Goal: Register for event/course

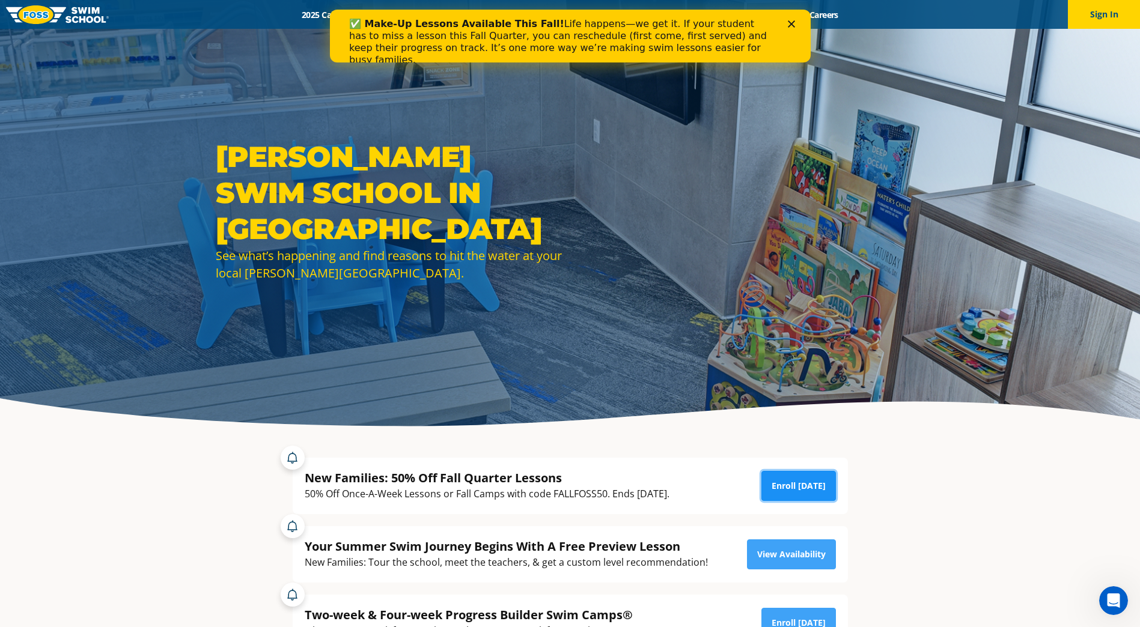
click at [774, 490] on link "Enroll Today" at bounding box center [798, 486] width 75 height 30
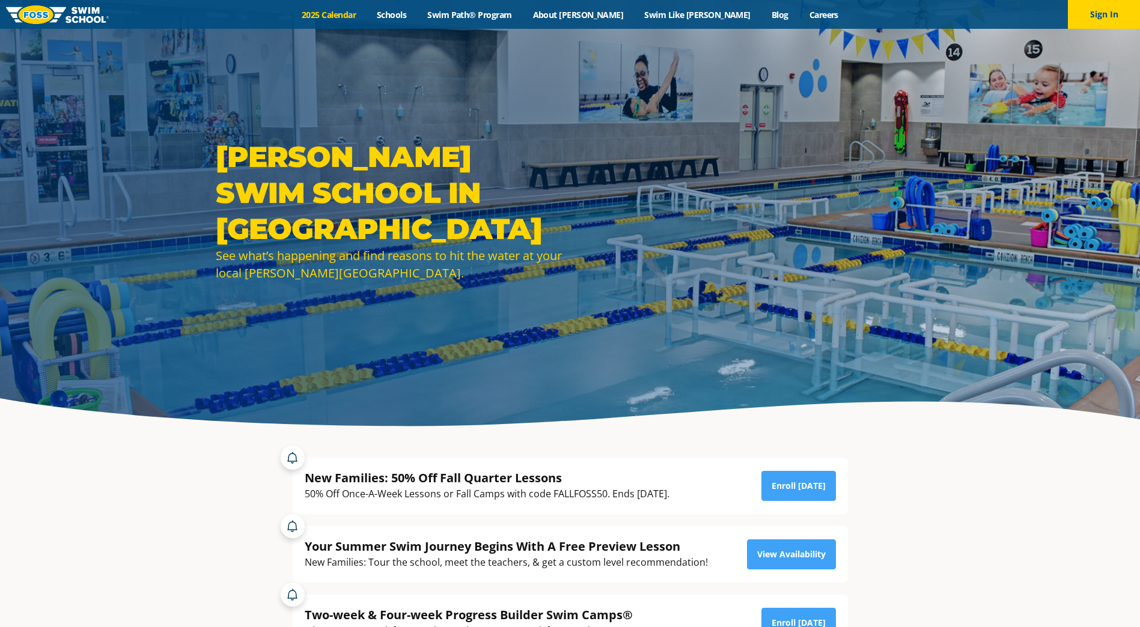
click at [367, 10] on link "2025 Calendar" at bounding box center [328, 14] width 75 height 11
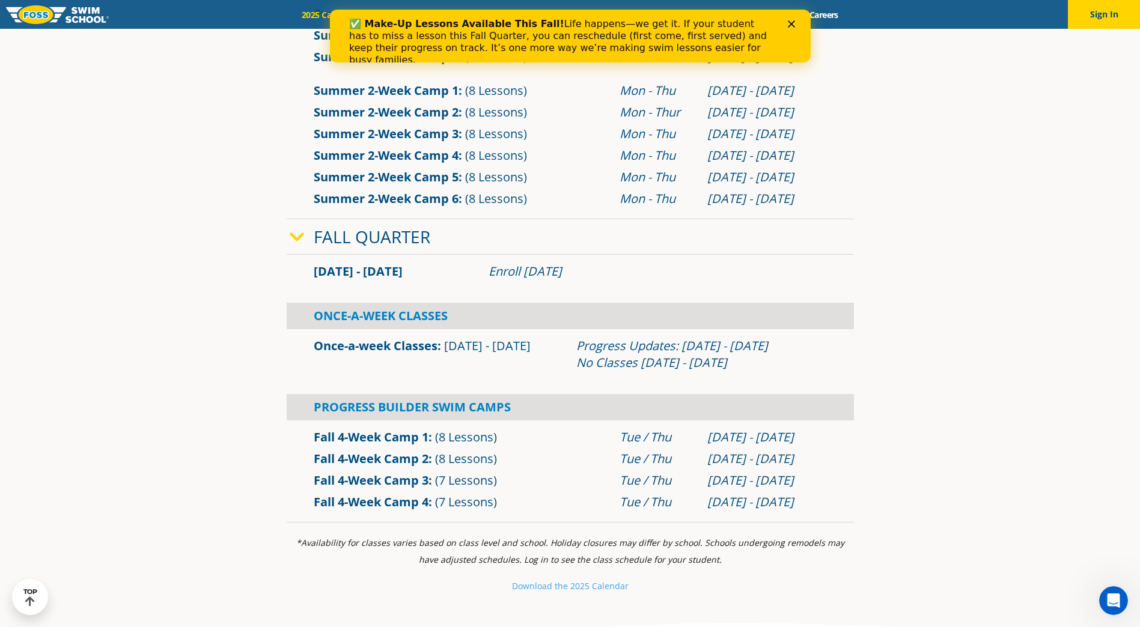
scroll to position [781, 0]
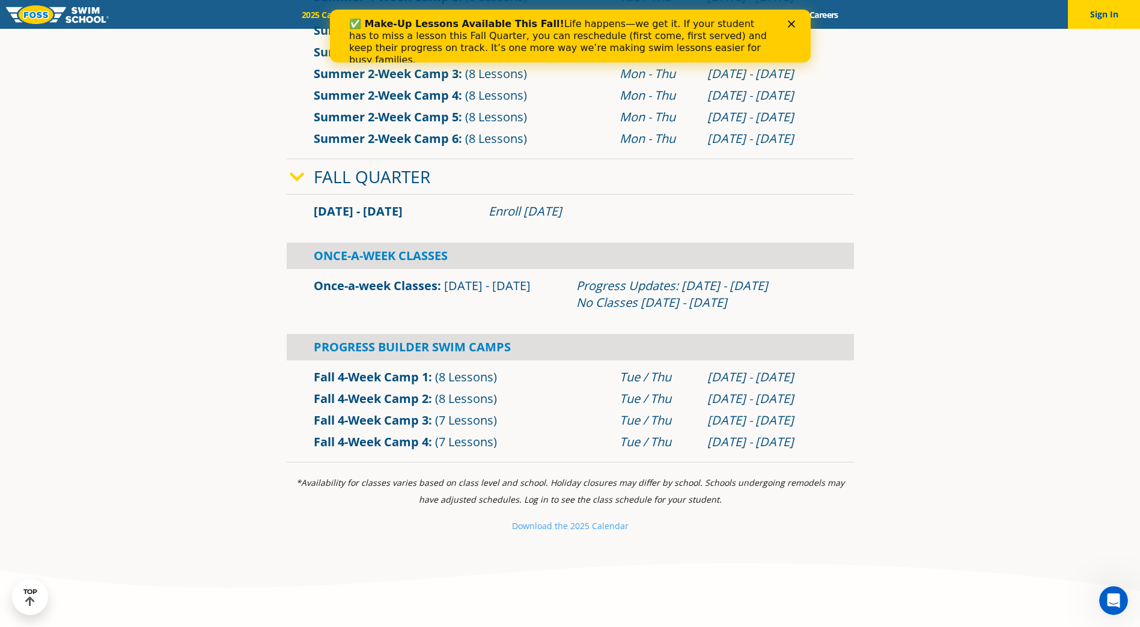
click at [382, 270] on div "Once-a-week Classes Sep 2 - Dec 22 Progress Updates: Nov 4 - Nov 10 No Classes …" at bounding box center [570, 294] width 567 height 50
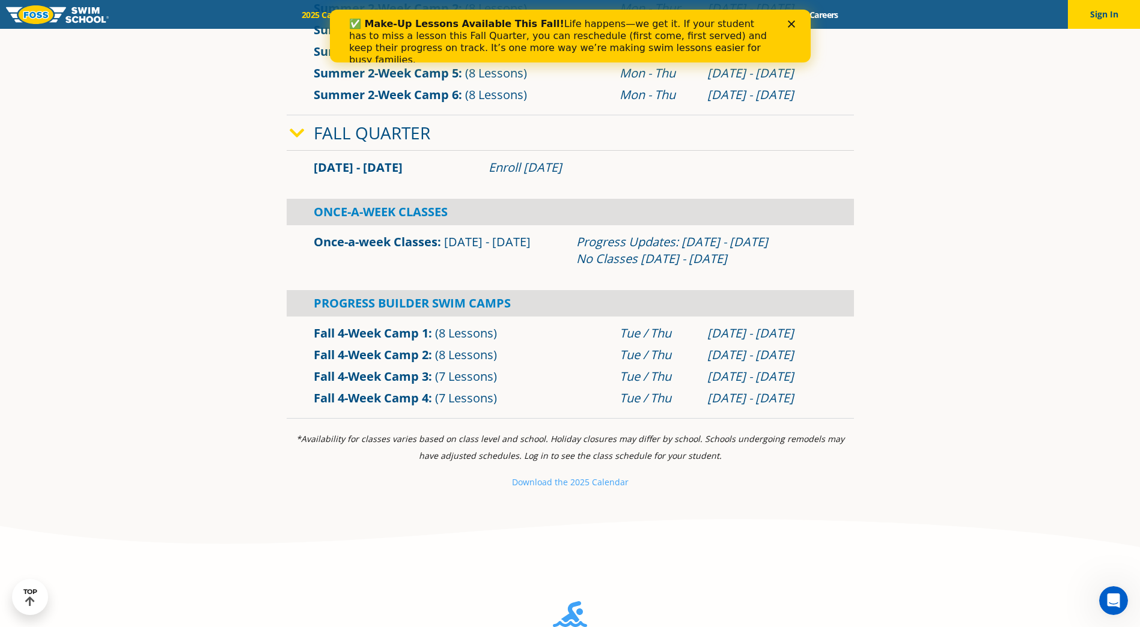
scroll to position [841, 0]
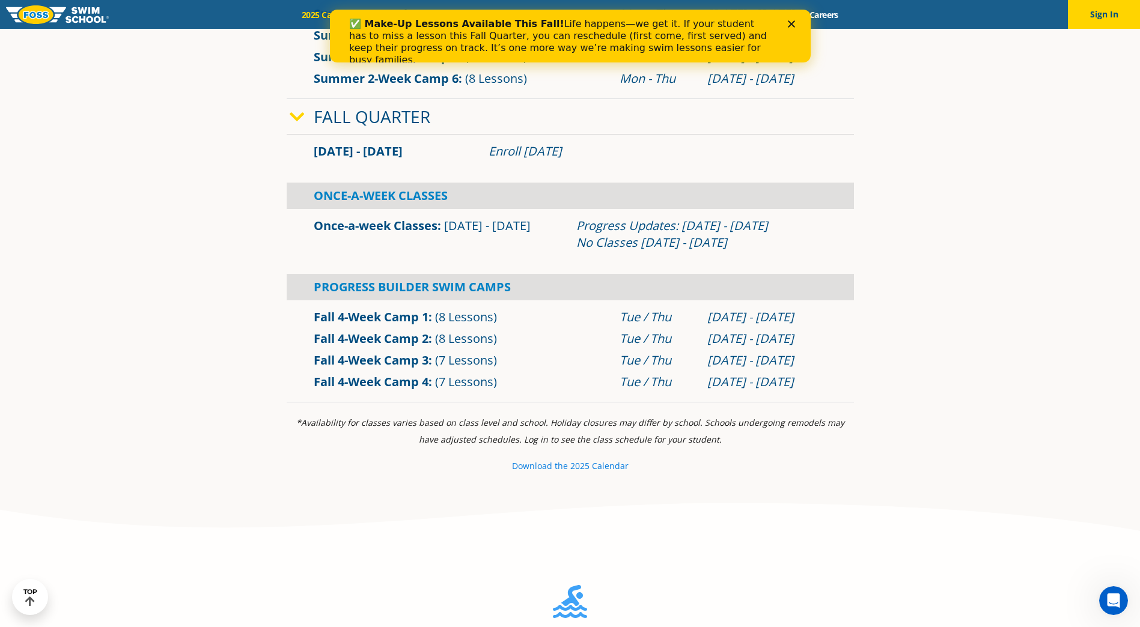
click at [538, 468] on small "Download th" at bounding box center [537, 465] width 51 height 11
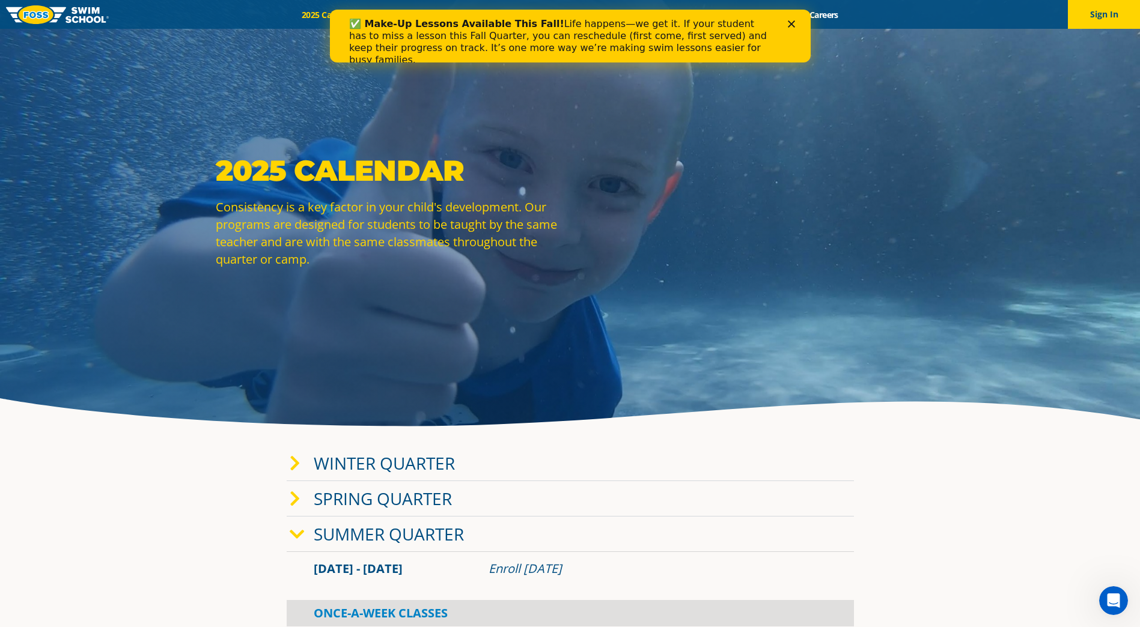
click at [789, 19] on div "✅ Make-Up Lessons Available This Fall! Life happens—we get it. If your student …" at bounding box center [570, 41] width 442 height 55
click at [1105, 11] on button "Sign In" at bounding box center [1104, 14] width 72 height 29
